Goal: Information Seeking & Learning: Check status

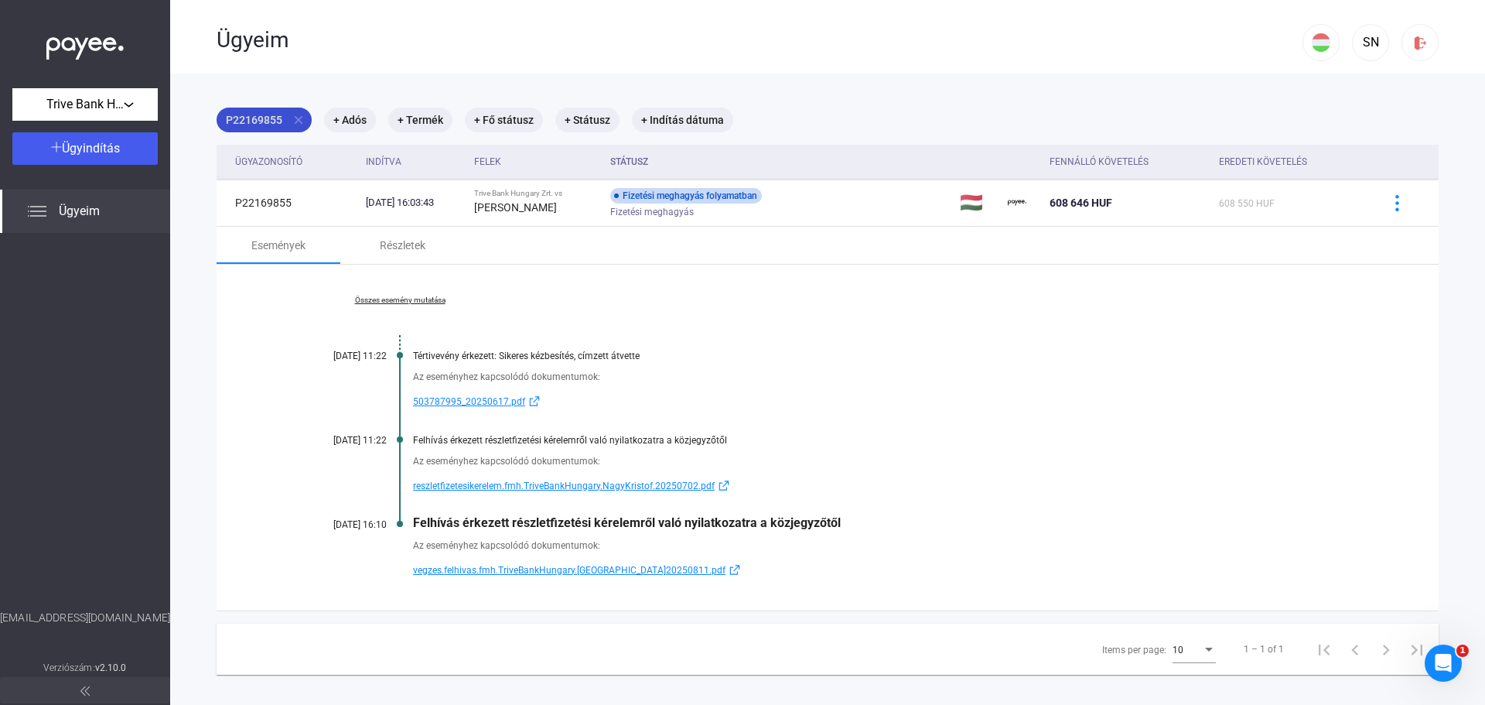
click at [299, 117] on mat-icon "close" at bounding box center [299, 120] width 14 height 14
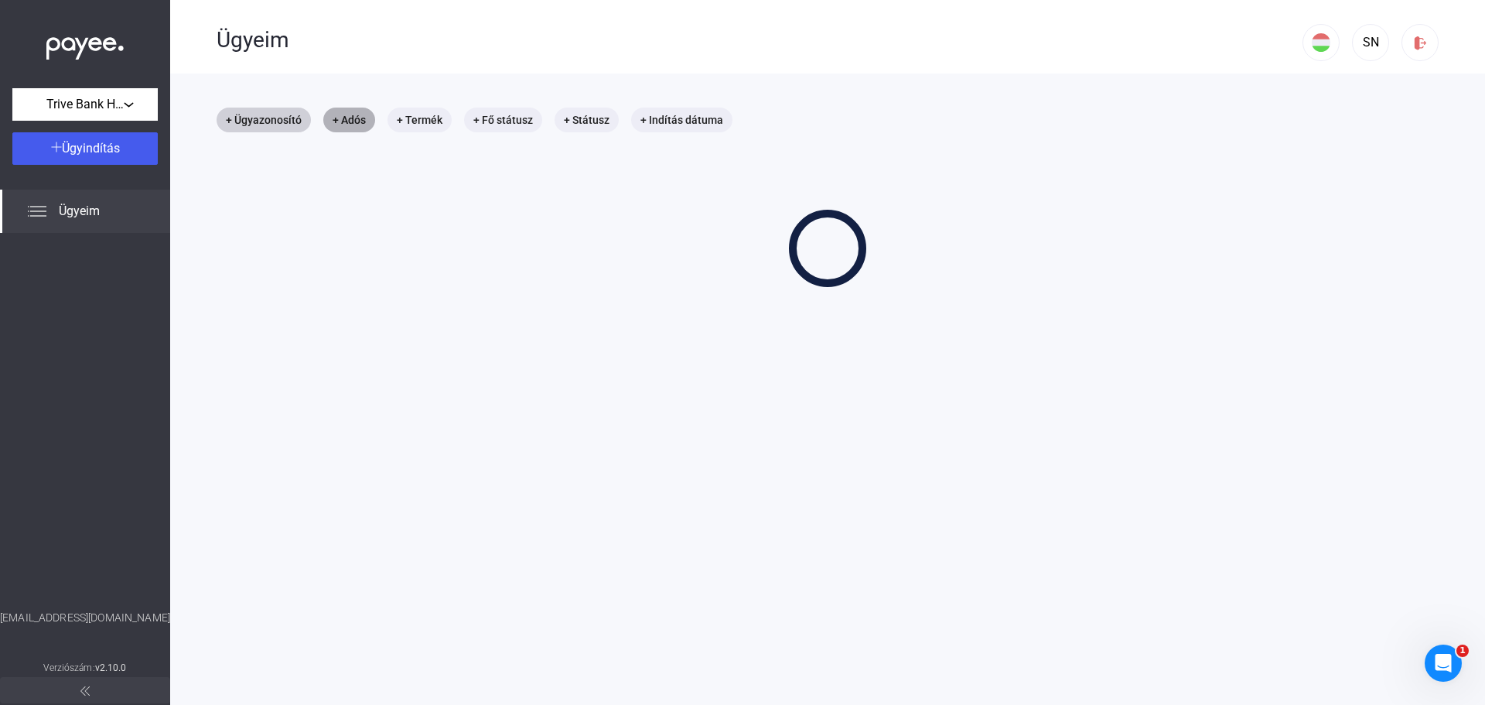
click at [350, 114] on mat-chip "+ Adós" at bounding box center [349, 119] width 52 height 25
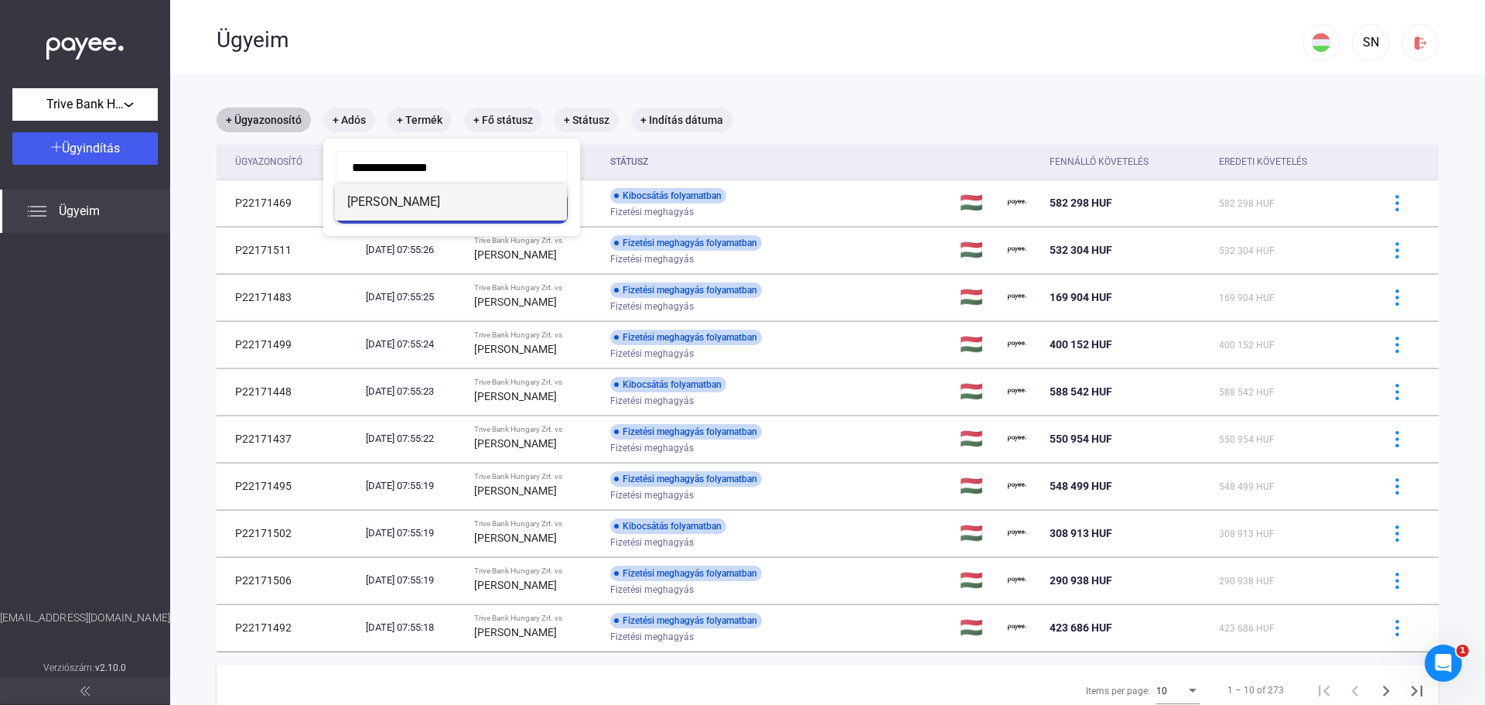
type input "**********"
click at [410, 194] on span "[PERSON_NAME]" at bounding box center [450, 202] width 207 height 19
click at [485, 205] on div "Szűrés" at bounding box center [451, 207] width 223 height 19
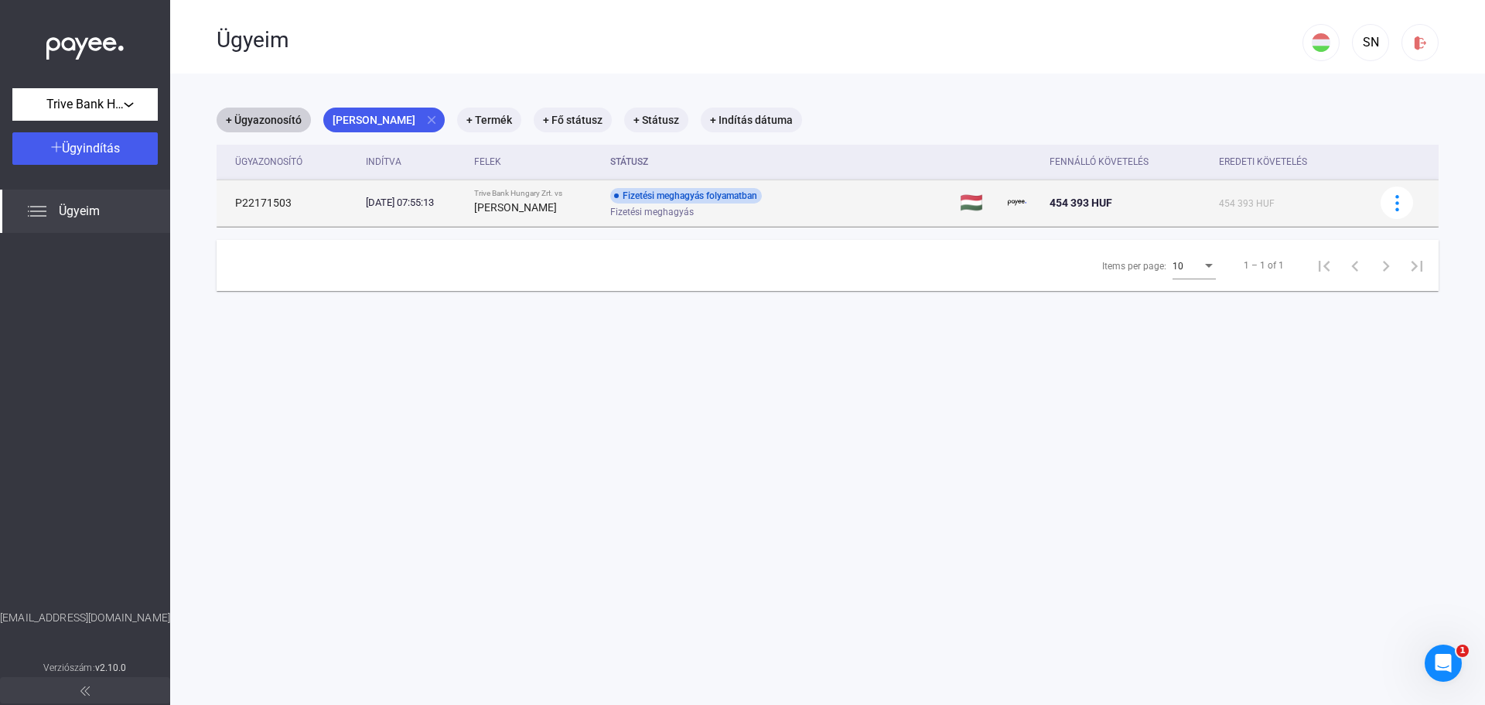
click at [857, 206] on div "Fizetési meghagyás" at bounding box center [733, 212] width 247 height 12
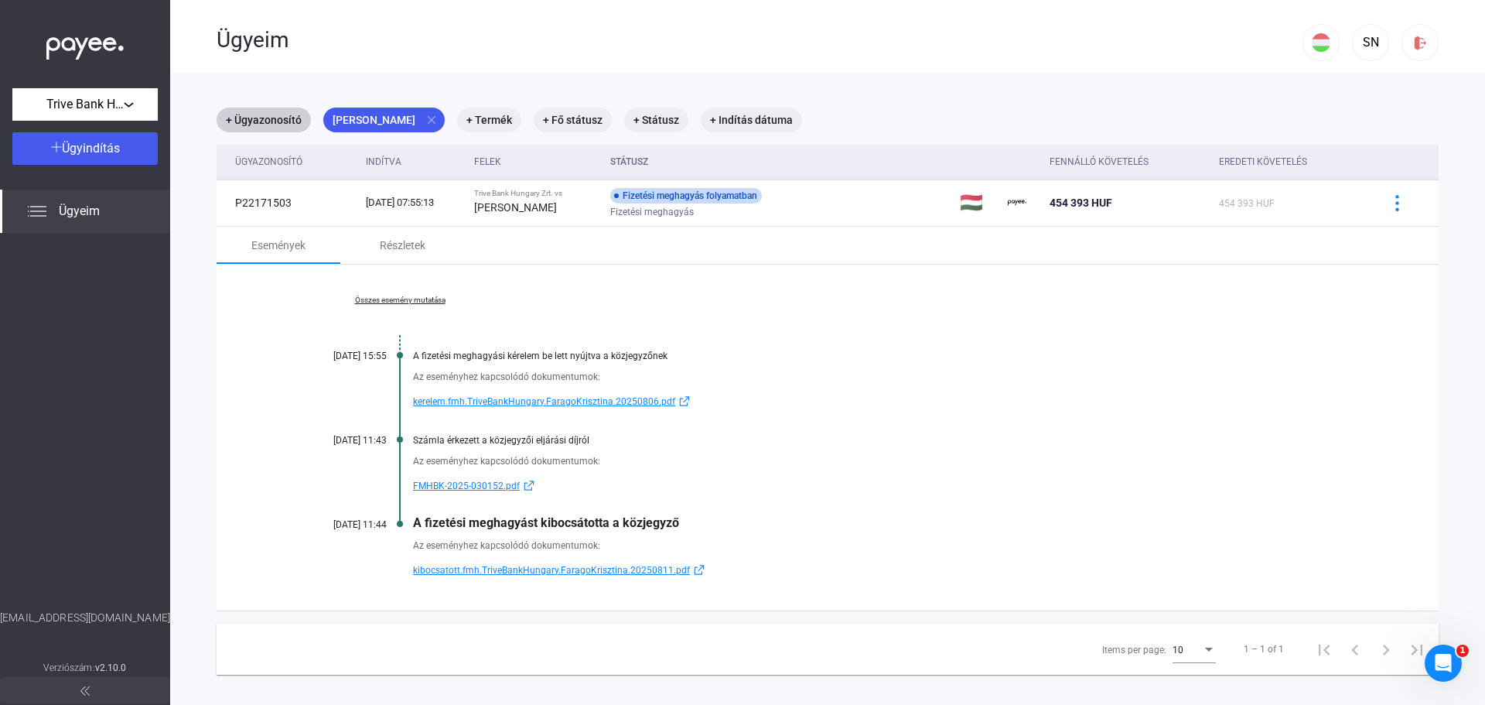
click at [418, 297] on link "Összes esemény mutatása" at bounding box center [400, 299] width 212 height 9
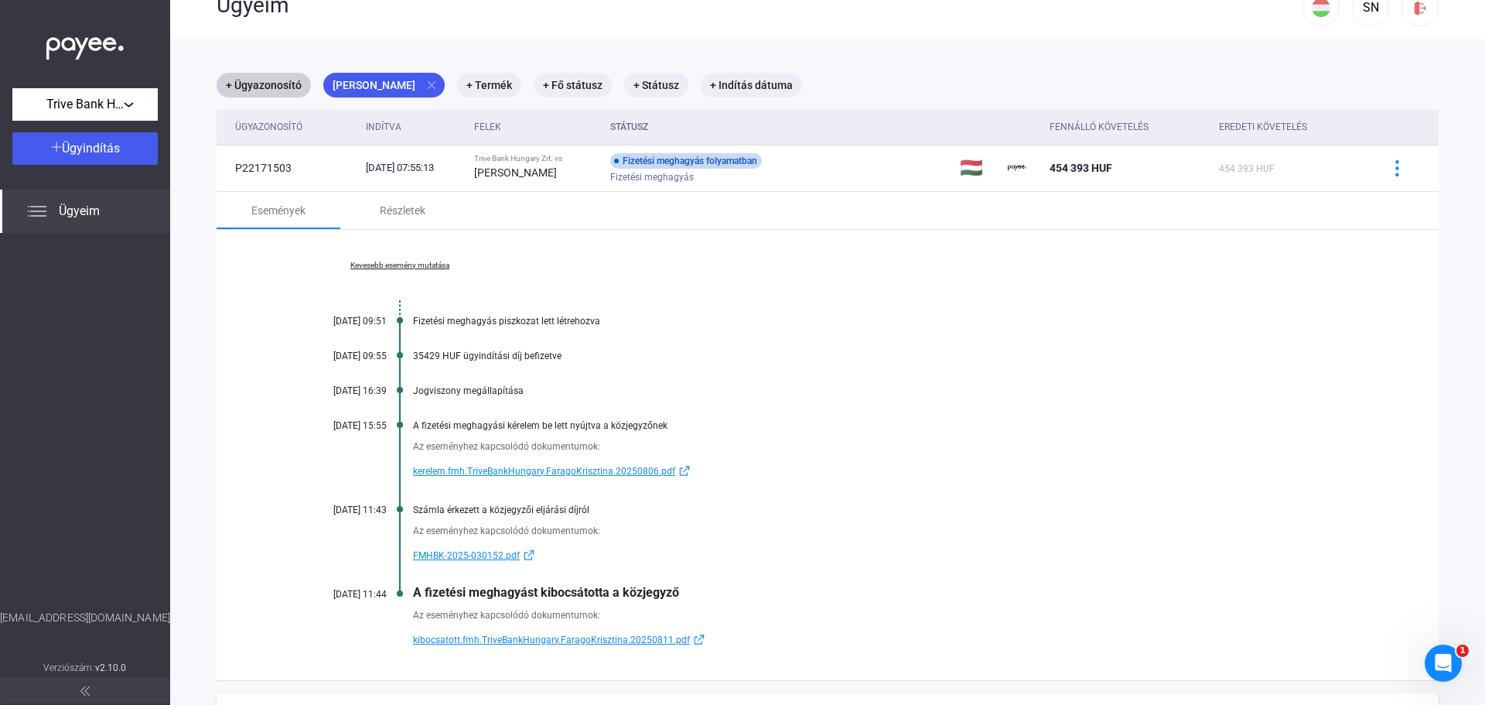
scroll to position [46, 0]
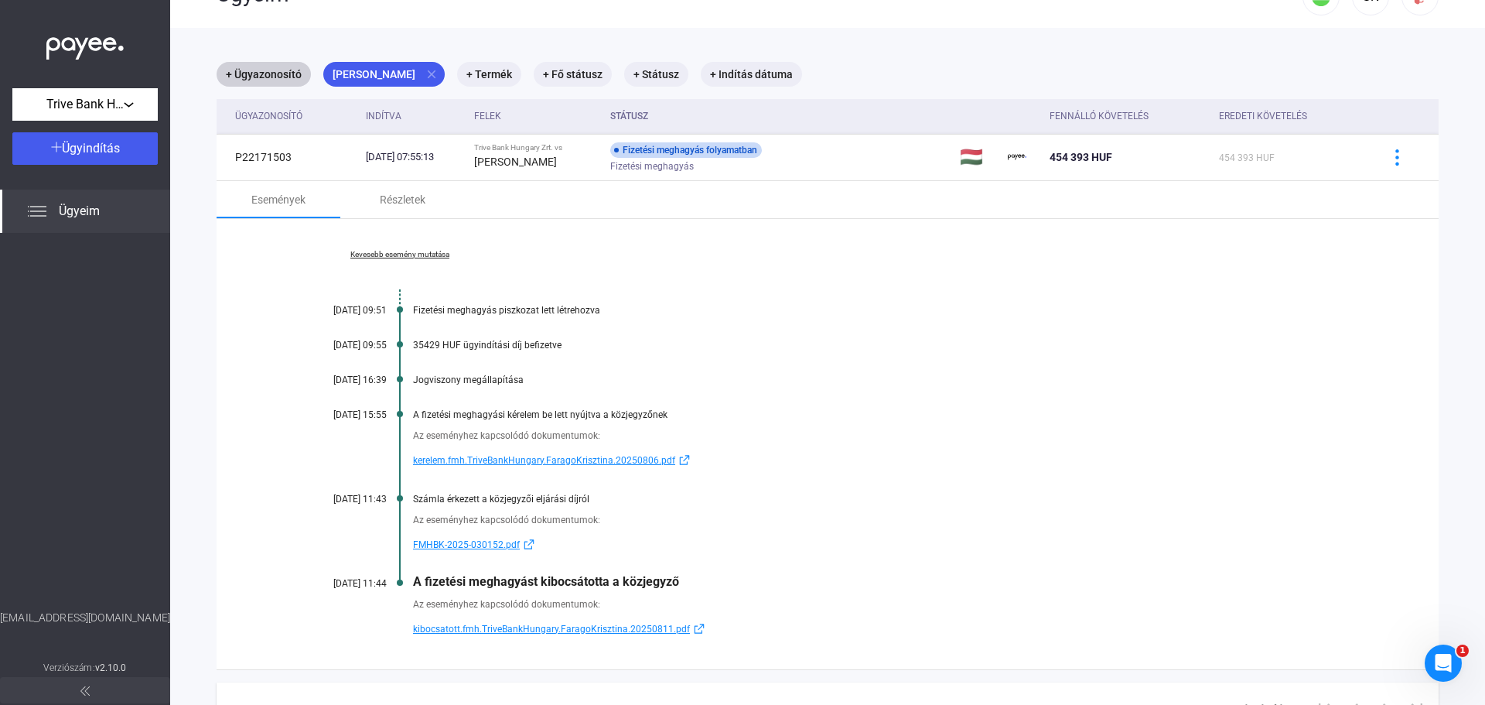
click at [344, 310] on div "[DATE] 09:51" at bounding box center [340, 310] width 93 height 11
click at [345, 307] on div "[DATE] 09:51" at bounding box center [340, 310] width 93 height 11
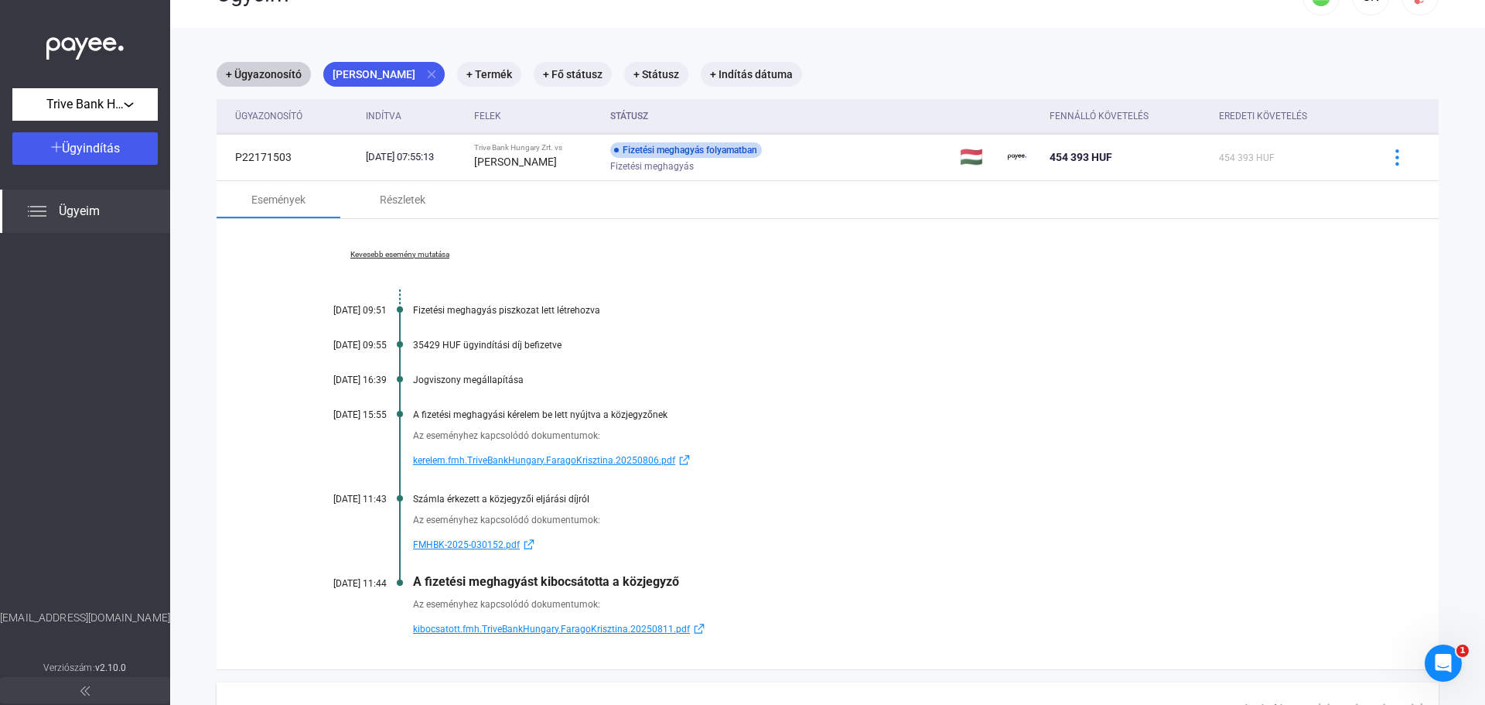
click at [357, 307] on div "[DATE] 09:51" at bounding box center [340, 310] width 93 height 11
click at [355, 308] on div "[DATE] 09:51" at bounding box center [340, 310] width 93 height 11
click at [353, 411] on div "[DATE] 15:55" at bounding box center [340, 414] width 93 height 11
click at [595, 416] on div "A fizetési meghagyási kérelem be lett nyújtva a közjegyzőnek" at bounding box center [887, 414] width 948 height 11
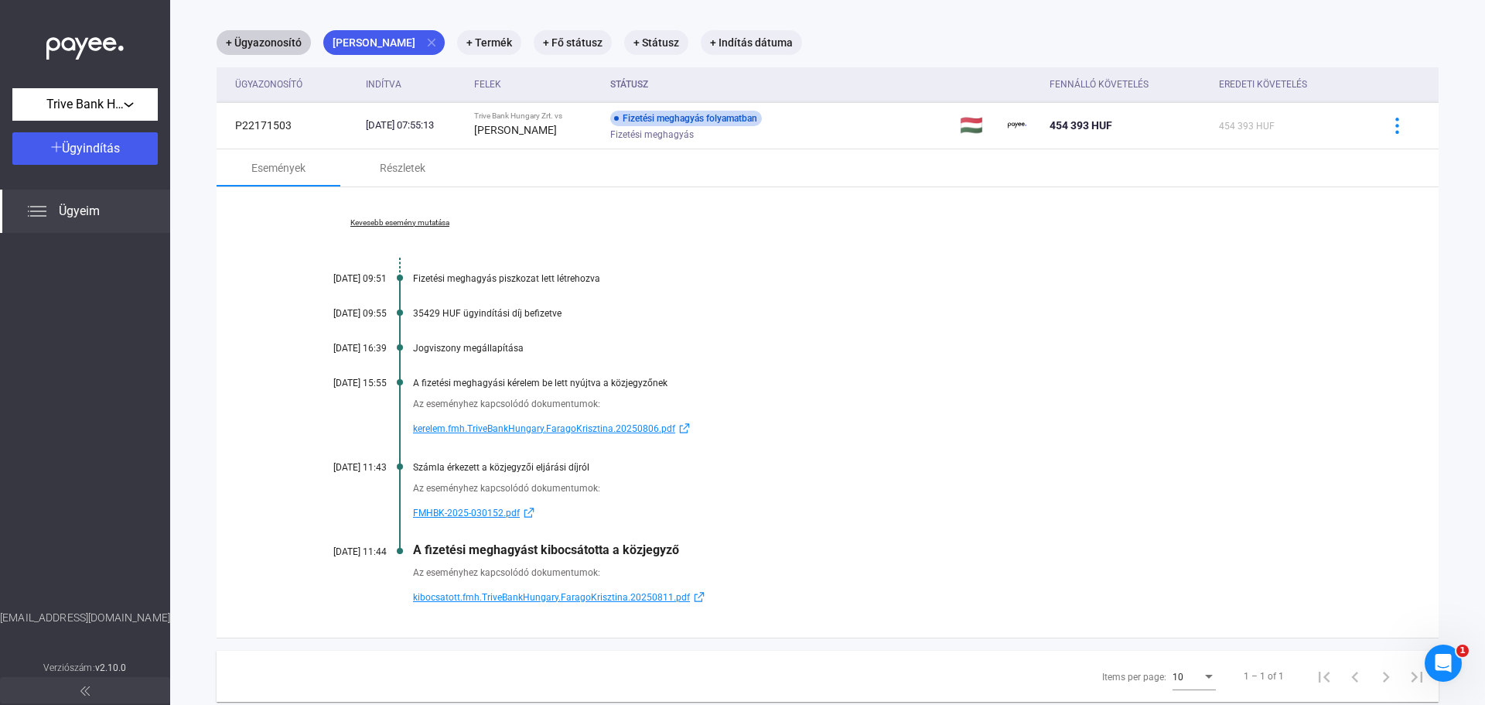
scroll to position [82, 0]
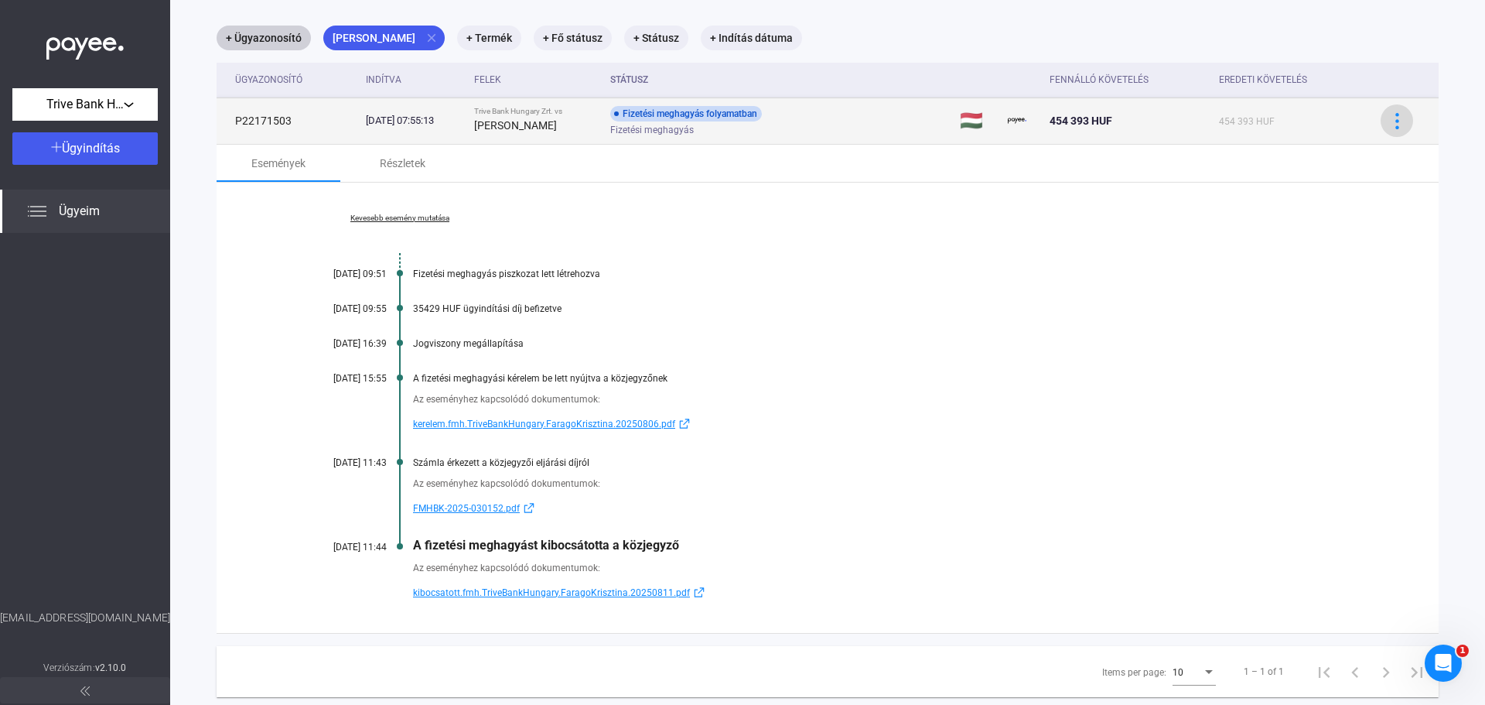
click at [1389, 122] on img at bounding box center [1397, 121] width 16 height 16
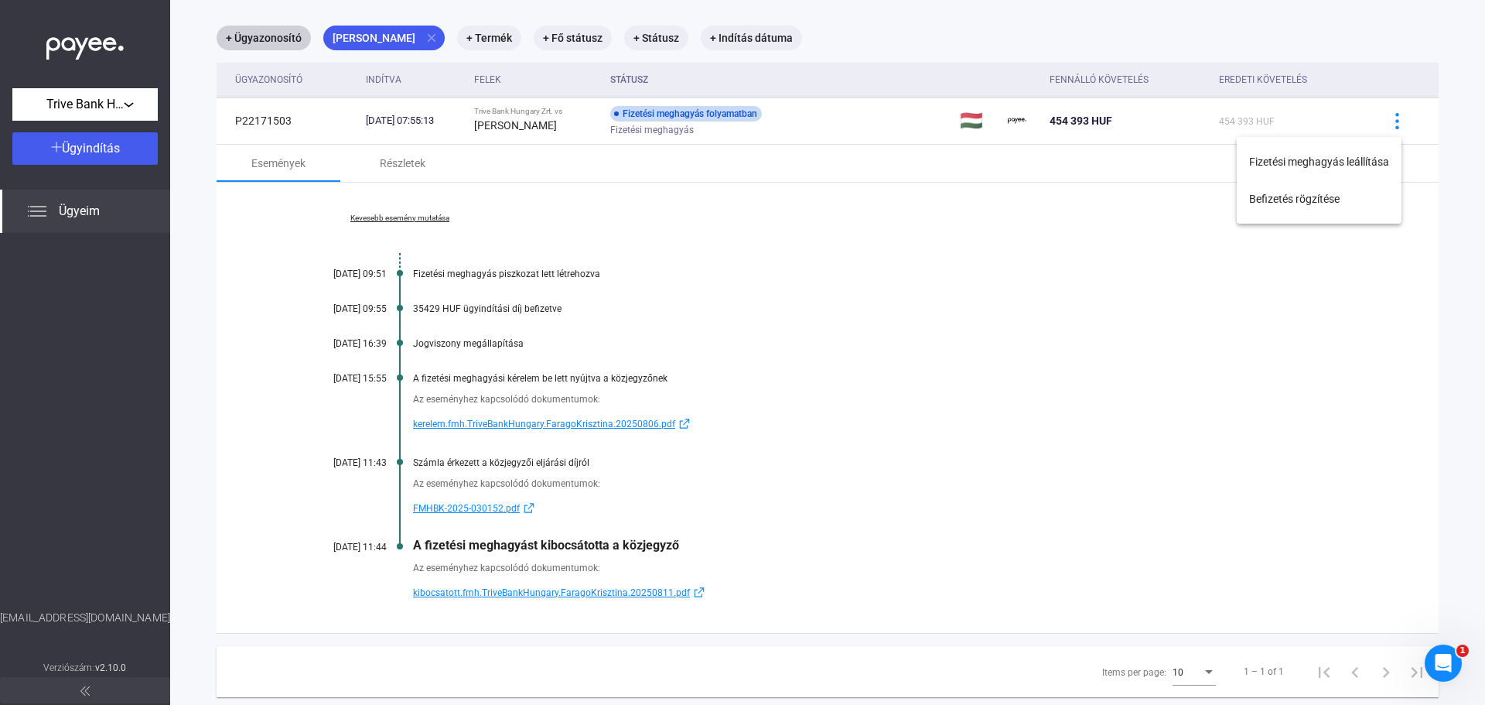
click at [1011, 444] on div at bounding box center [742, 352] width 1485 height 705
